Goal: Check status: Check status

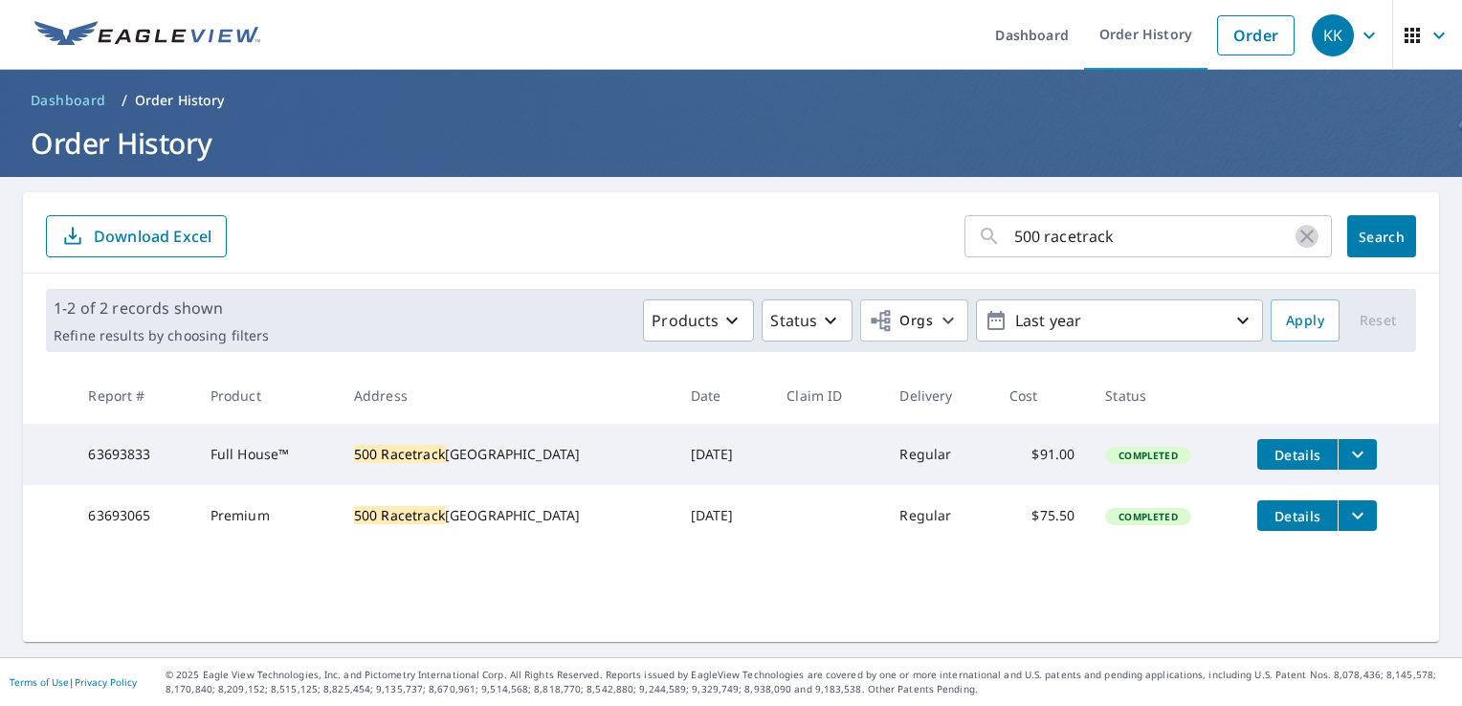
click at [1296, 238] on icon "button" at bounding box center [1307, 236] width 23 height 23
click at [1148, 17] on link "Order History" at bounding box center [1145, 35] width 123 height 70
click at [846, 219] on form "​ Search Download Excel" at bounding box center [731, 236] width 1370 height 42
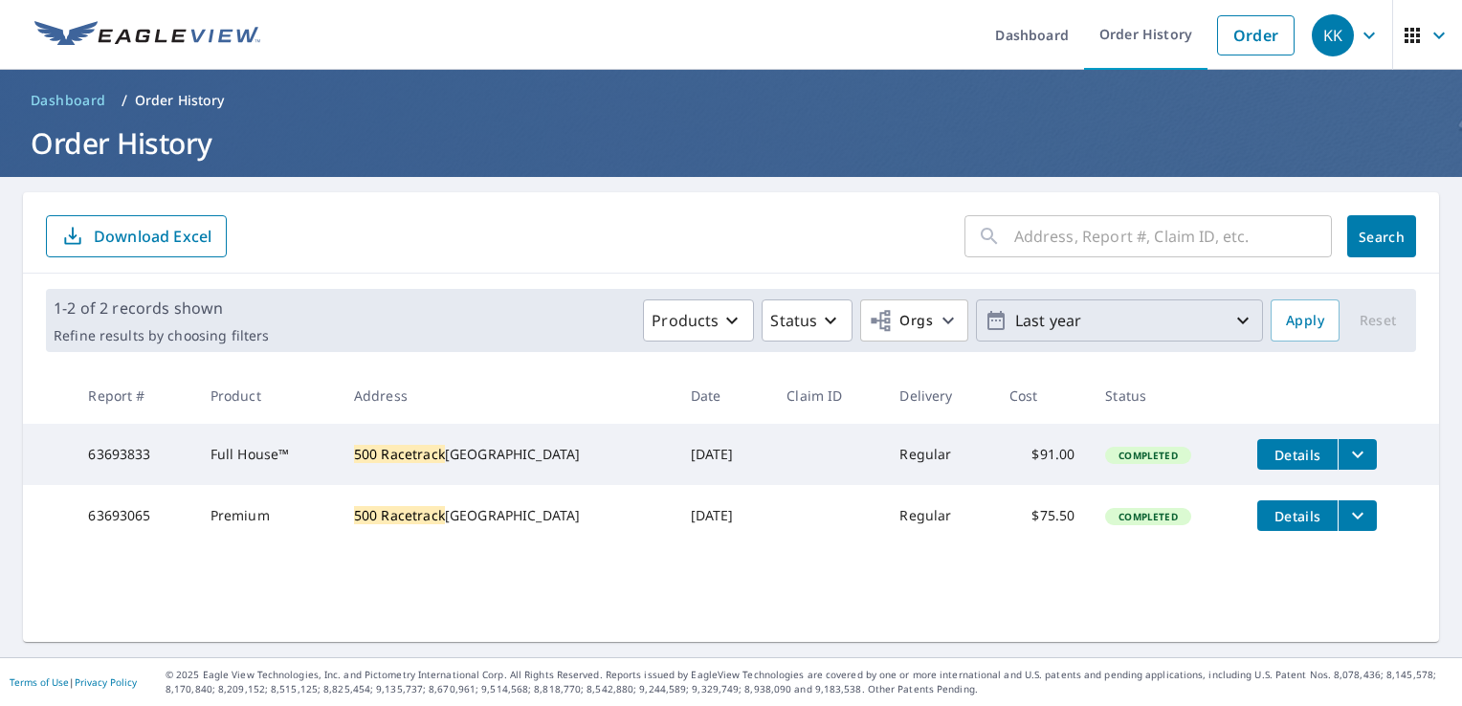
click at [1232, 326] on icon "button" at bounding box center [1243, 320] width 23 height 23
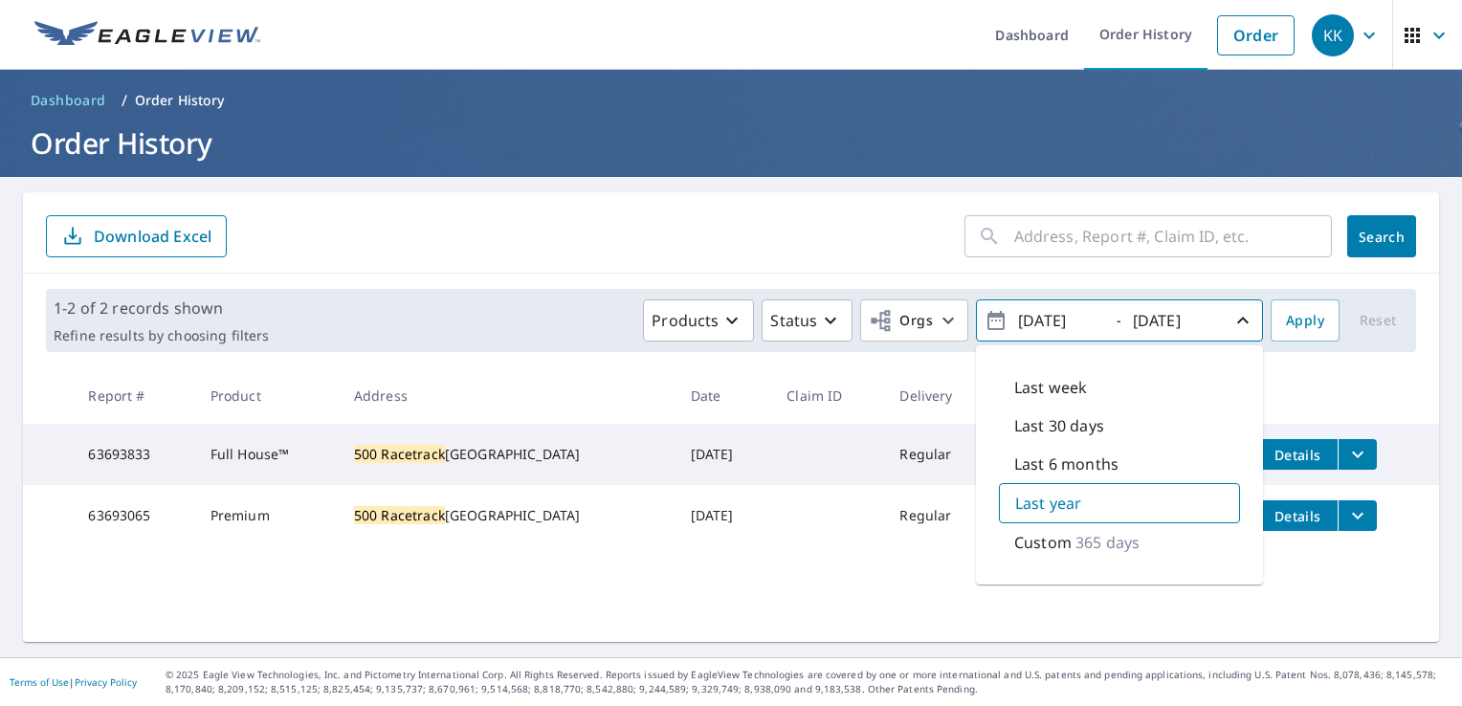
click at [1126, 545] on div "Custom 365 days" at bounding box center [1119, 543] width 241 height 38
click at [1234, 320] on icon "button" at bounding box center [1243, 320] width 23 height 23
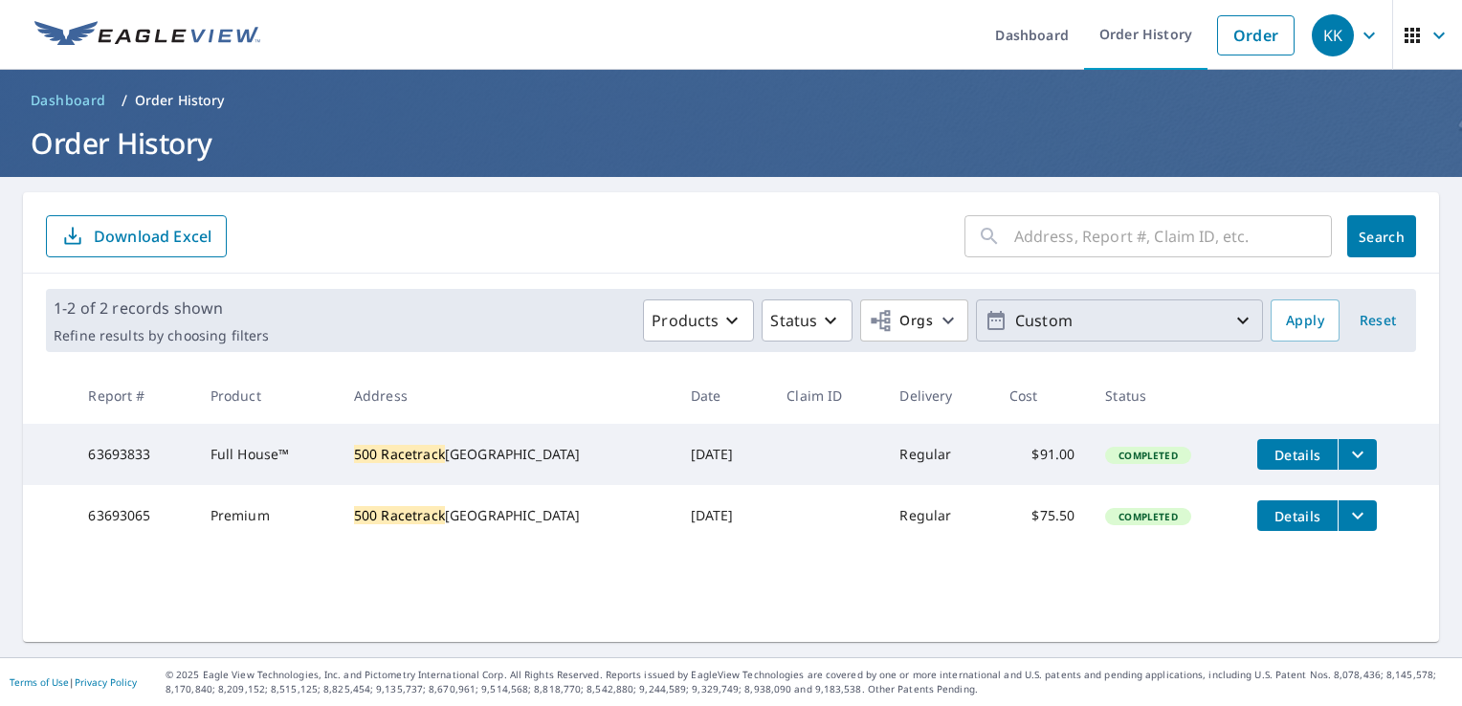
click at [1003, 338] on button "Custom" at bounding box center [1119, 321] width 287 height 42
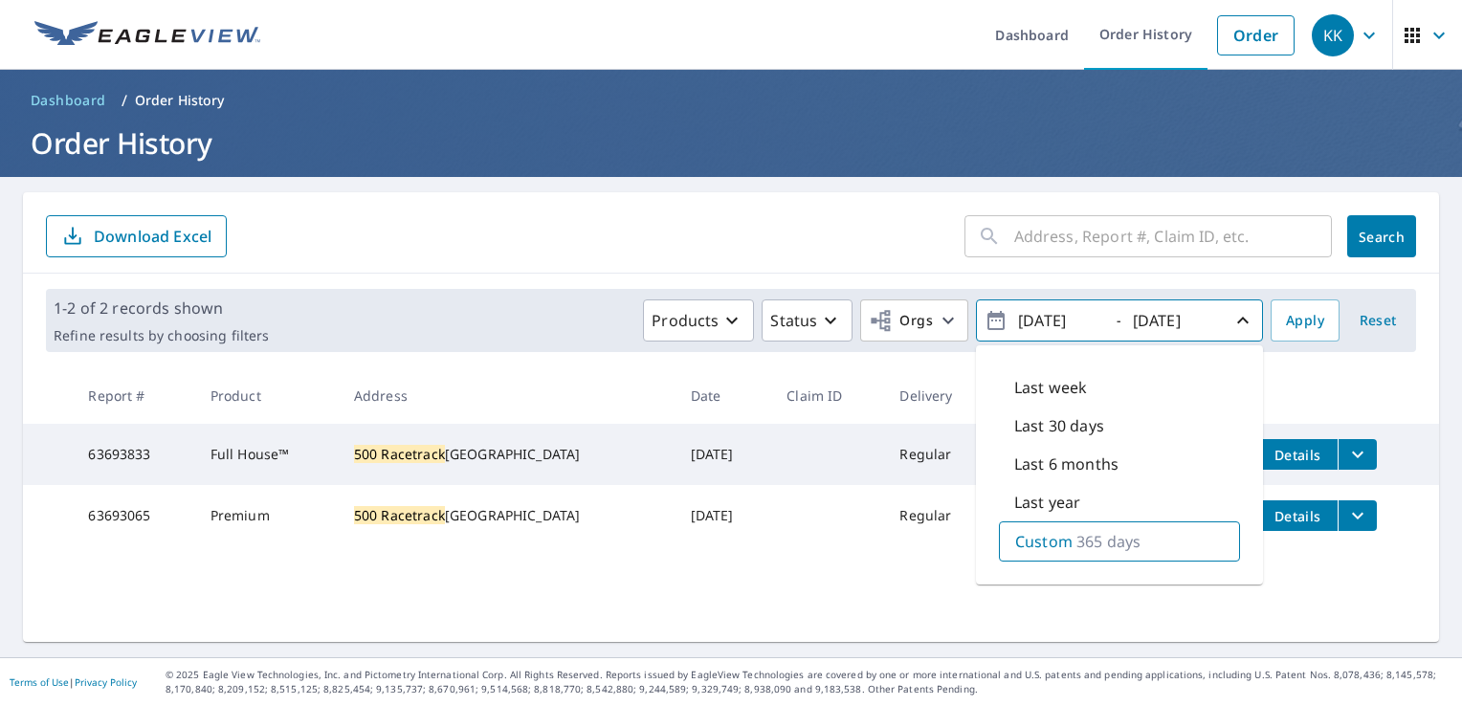
click at [1024, 325] on input "[DATE]" at bounding box center [1060, 320] width 94 height 31
click at [1041, 314] on input "[DATE]" at bounding box center [1060, 320] width 94 height 31
type input "[DATE]"
click at [1311, 327] on button "Apply" at bounding box center [1305, 321] width 69 height 42
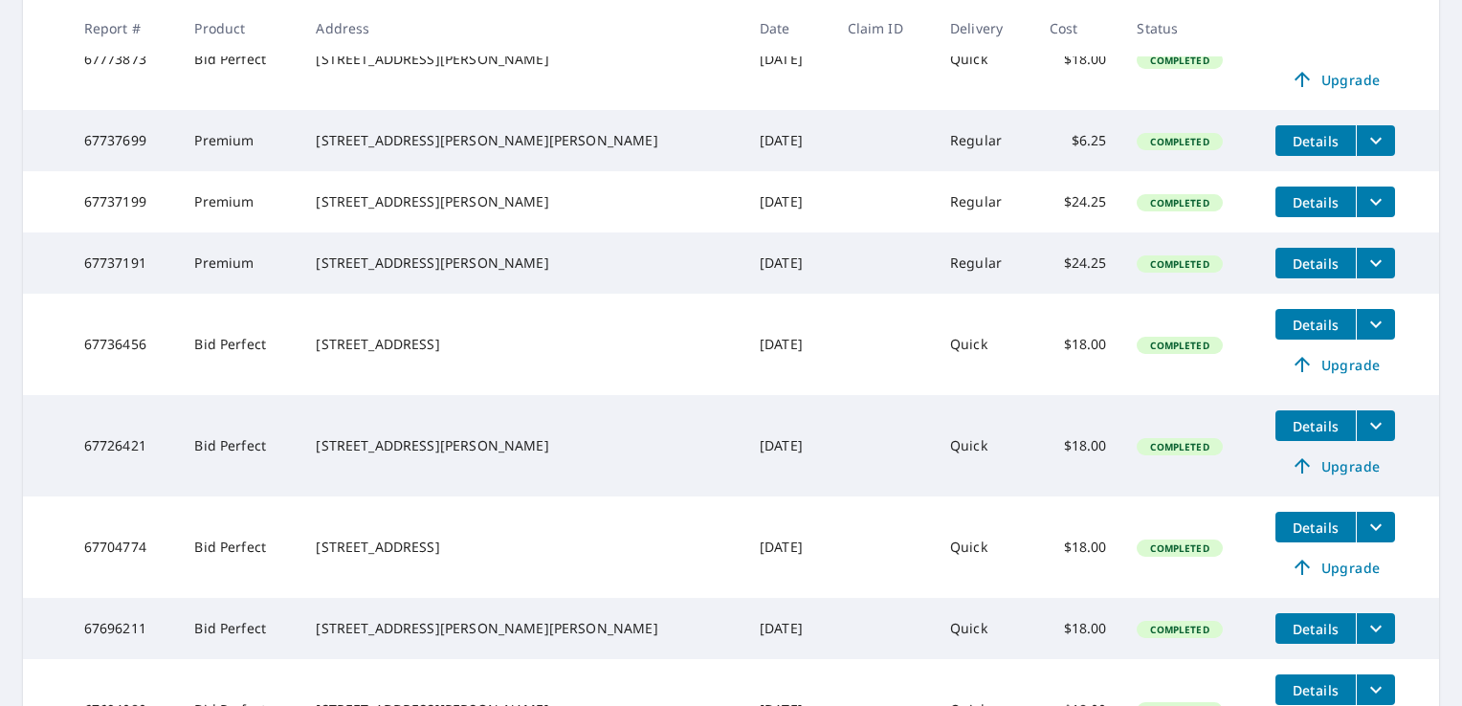
scroll to position [742, 0]
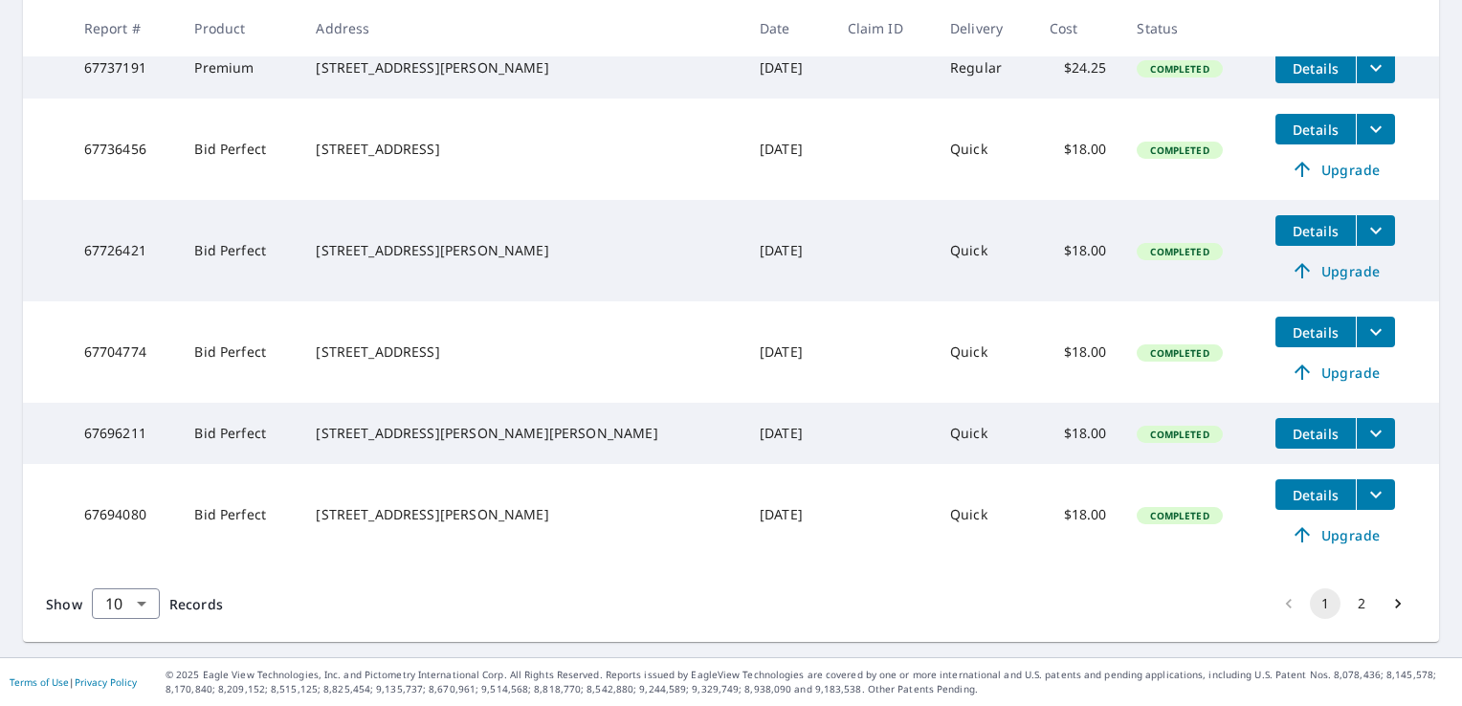
click at [1347, 613] on button "2" at bounding box center [1362, 604] width 31 height 31
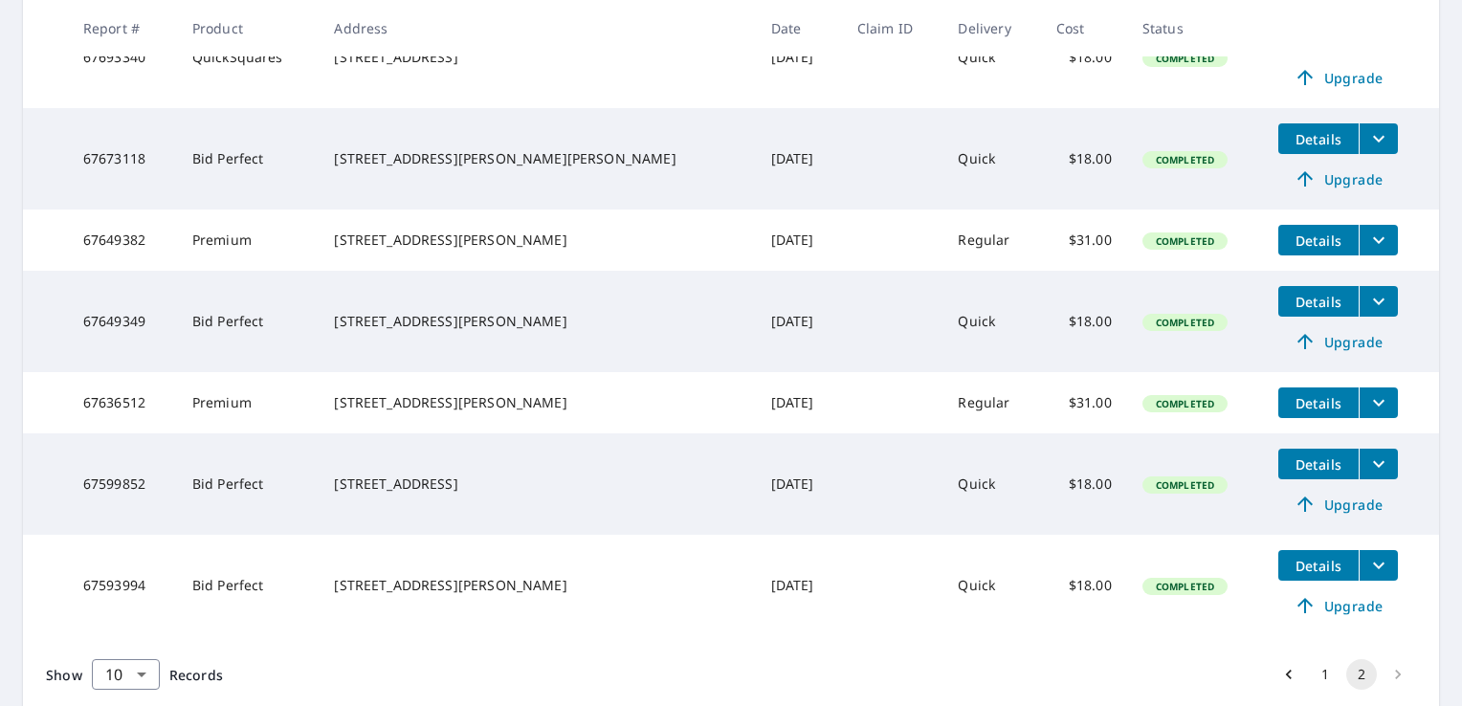
scroll to position [774, 0]
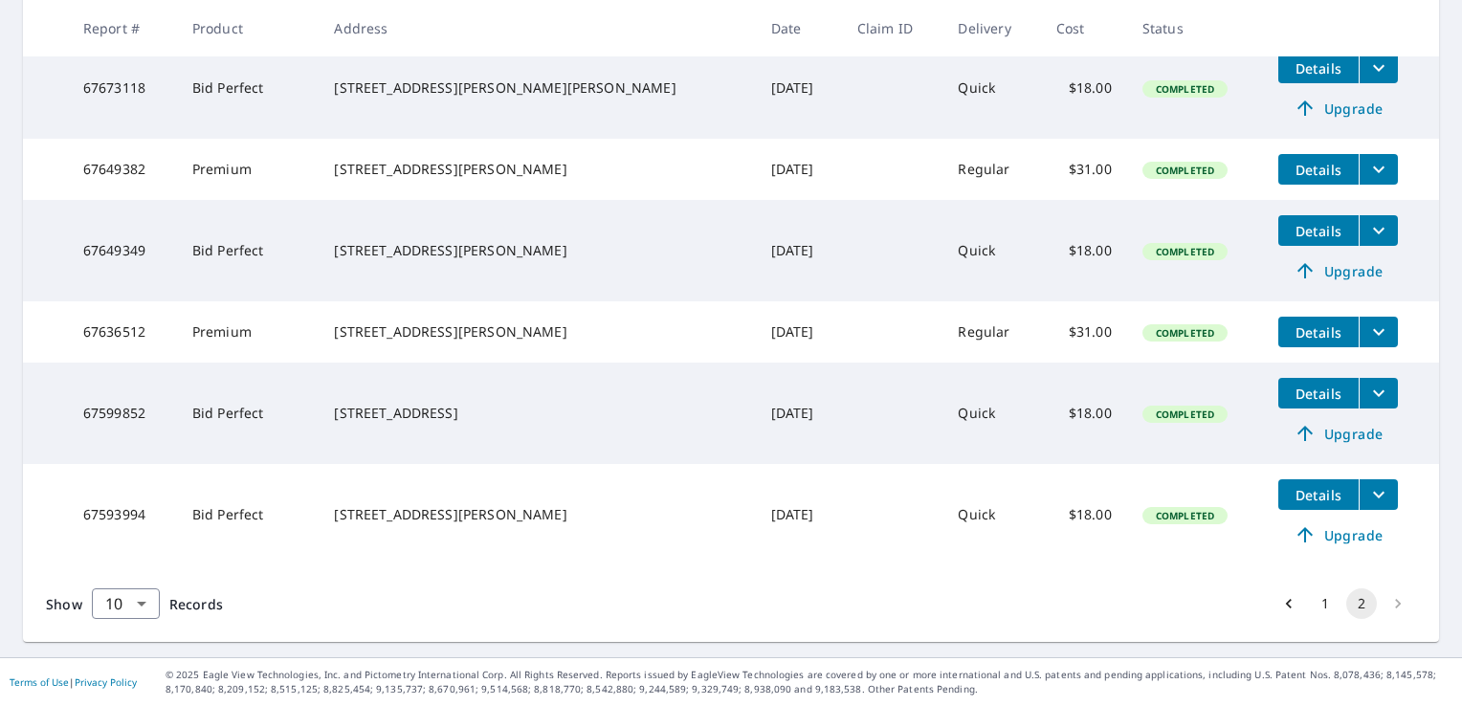
click at [1380, 606] on li "pagination navigation" at bounding box center [1398, 604] width 36 height 31
click at [1381, 603] on li "pagination navigation" at bounding box center [1398, 604] width 36 height 31
click at [151, 602] on body "KK KK Dashboard Order History Order KK Dashboard / Order History Order History …" at bounding box center [731, 353] width 1462 height 706
click at [142, 608] on li "25" at bounding box center [125, 597] width 68 height 34
